Goal: Task Accomplishment & Management: Use online tool/utility

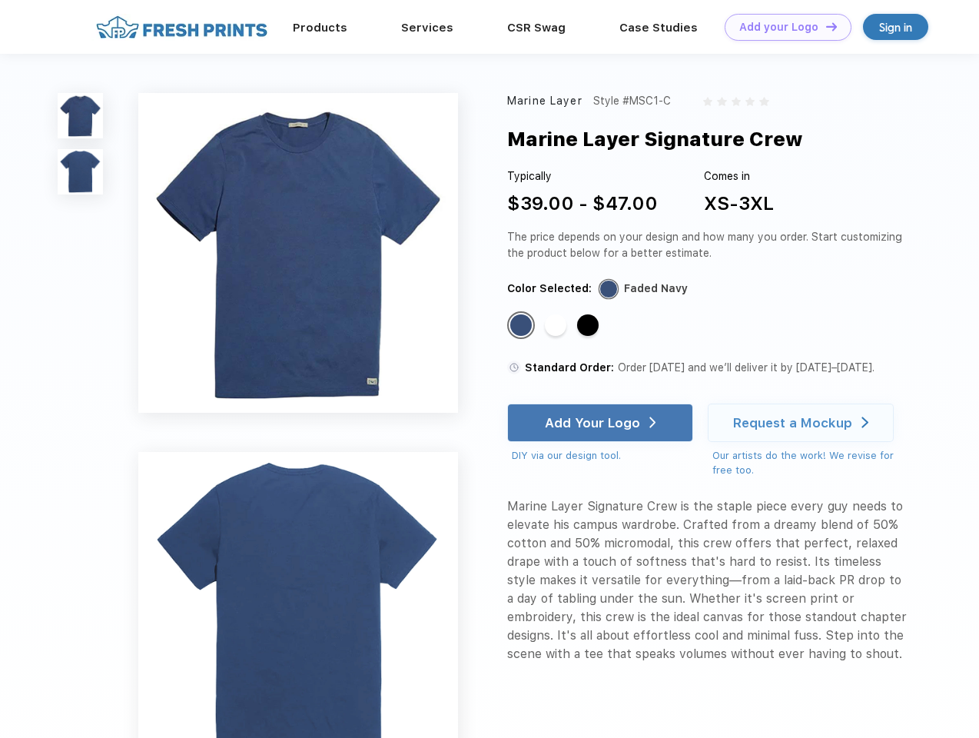
click at [782, 27] on link "Add your Logo Design Tool" at bounding box center [788, 27] width 127 height 27
click at [0, 0] on div "Design Tool" at bounding box center [0, 0] width 0 height 0
click at [824, 26] on link "Add your Logo Design Tool" at bounding box center [788, 27] width 127 height 27
click at [81, 115] on img at bounding box center [80, 115] width 45 height 45
click at [81, 172] on img at bounding box center [80, 171] width 45 height 45
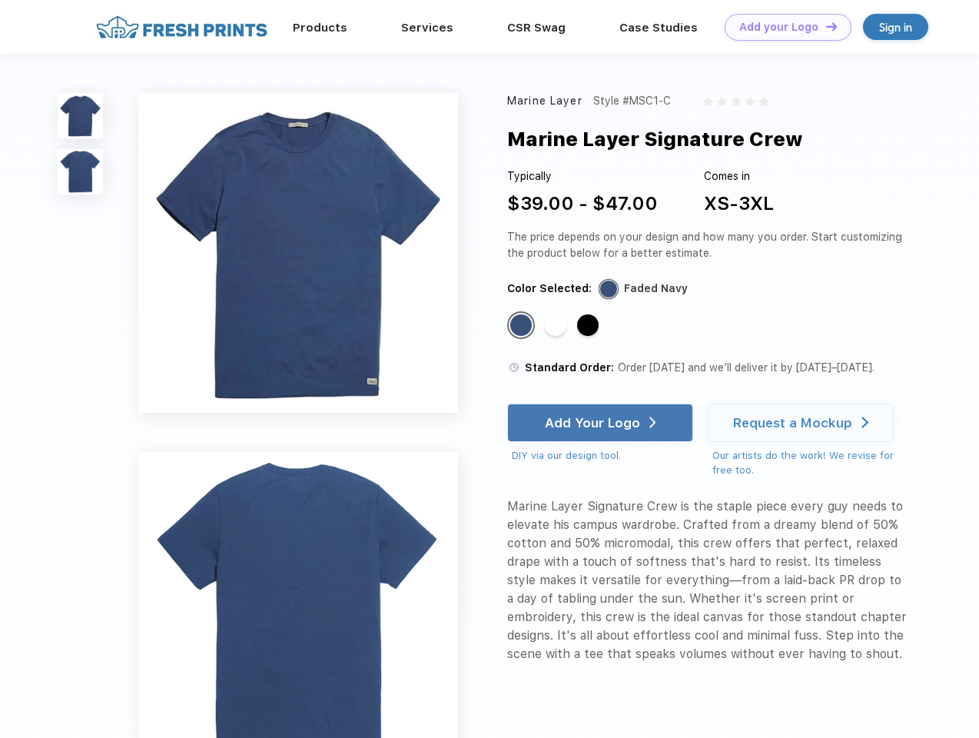
click at [522, 326] on div "Standard Color" at bounding box center [521, 325] width 22 height 22
click at [557, 326] on div "Standard Color" at bounding box center [556, 325] width 22 height 22
click at [589, 326] on div "Standard Color" at bounding box center [588, 325] width 22 height 22
click at [602, 423] on div "Add Your Logo" at bounding box center [592, 422] width 95 height 15
click at [803, 423] on div "Request a Mockup" at bounding box center [792, 422] width 119 height 15
